Goal: Navigation & Orientation: Understand site structure

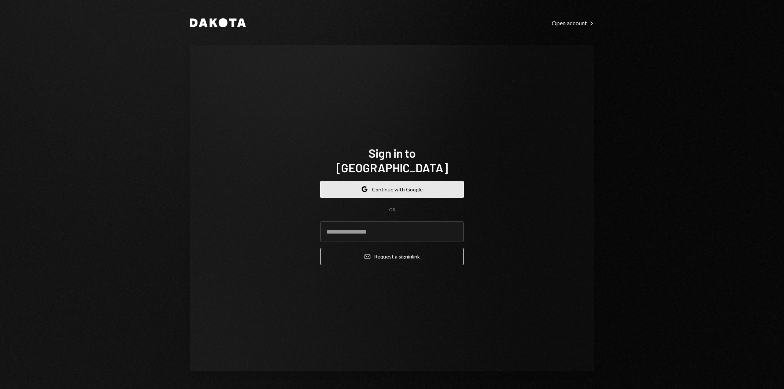
click at [437, 181] on button "Google Continue with Google" at bounding box center [392, 189] width 144 height 17
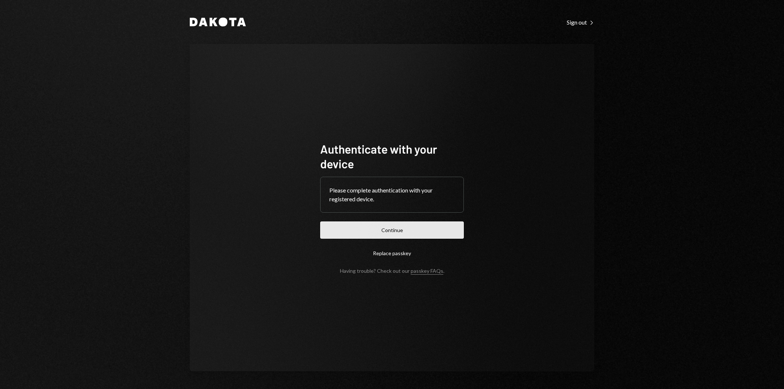
click at [418, 235] on button "Continue" at bounding box center [392, 229] width 144 height 17
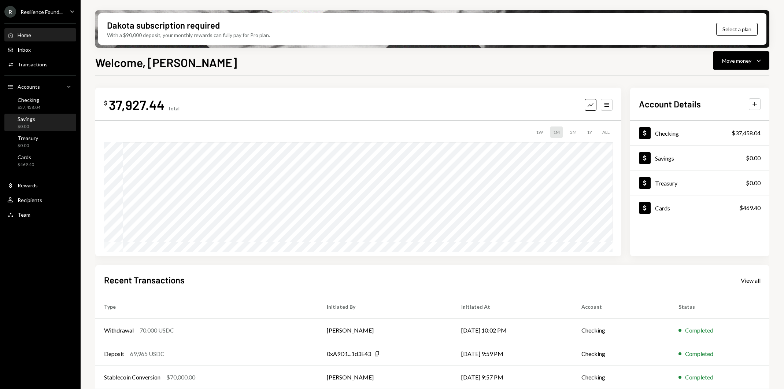
click at [39, 124] on div "Savings $0.00" at bounding box center [40, 123] width 66 height 14
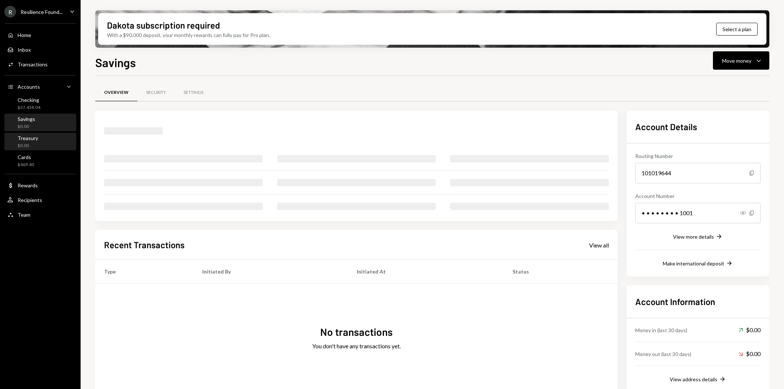
click at [44, 141] on div "Treasury $0.00" at bounding box center [40, 142] width 66 height 14
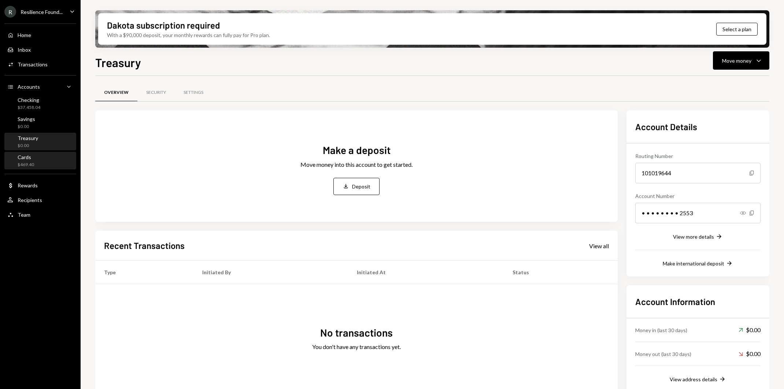
click at [50, 160] on div "Cards $469.40" at bounding box center [40, 161] width 66 height 14
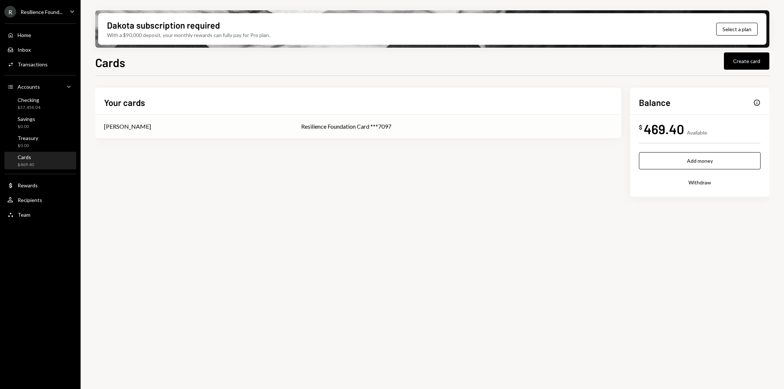
click at [144, 131] on td "Sean Inggs" at bounding box center [193, 126] width 197 height 23
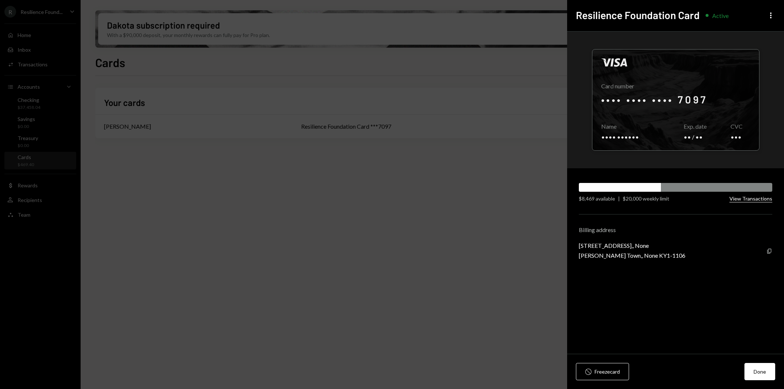
click at [755, 200] on button "View Transactions" at bounding box center [750, 198] width 43 height 7
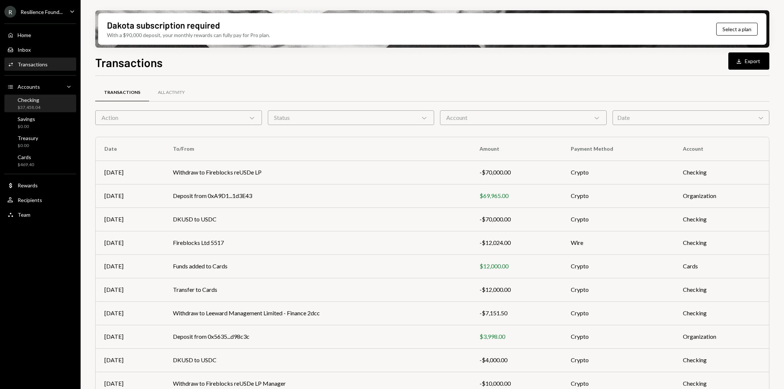
click at [42, 99] on div "Checking $37,458.04" at bounding box center [40, 104] width 66 height 14
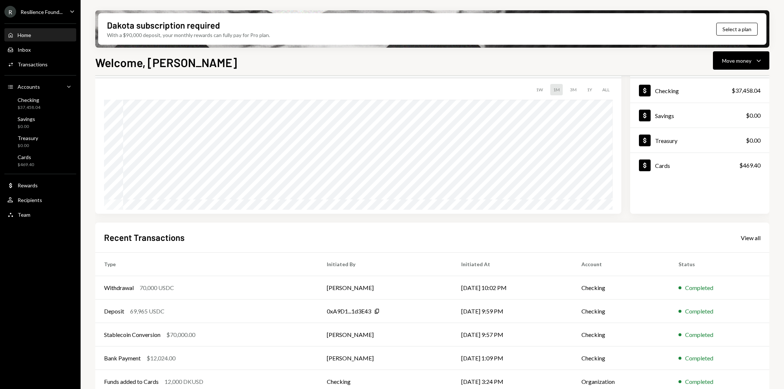
scroll to position [52, 0]
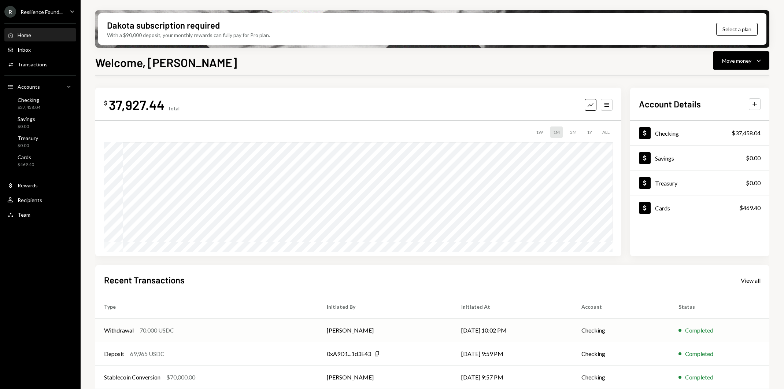
scroll to position [52, 0]
